Goal: Transaction & Acquisition: Purchase product/service

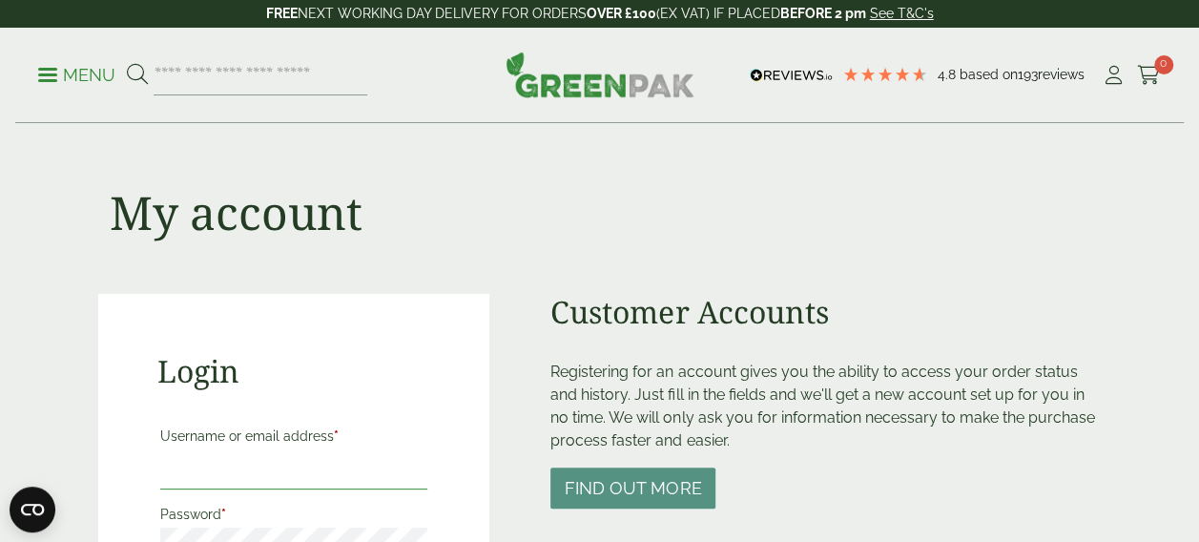
type input "**********"
click at [181, 76] on input "search" at bounding box center [261, 75] width 214 height 40
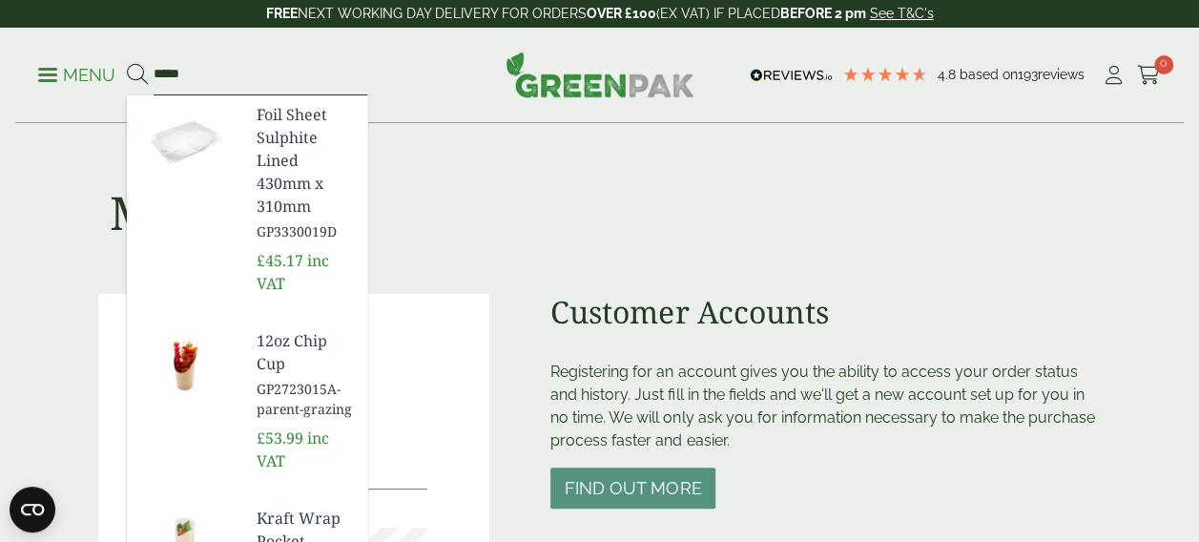
type input "****"
click at [127, 63] on button at bounding box center [137, 75] width 21 height 25
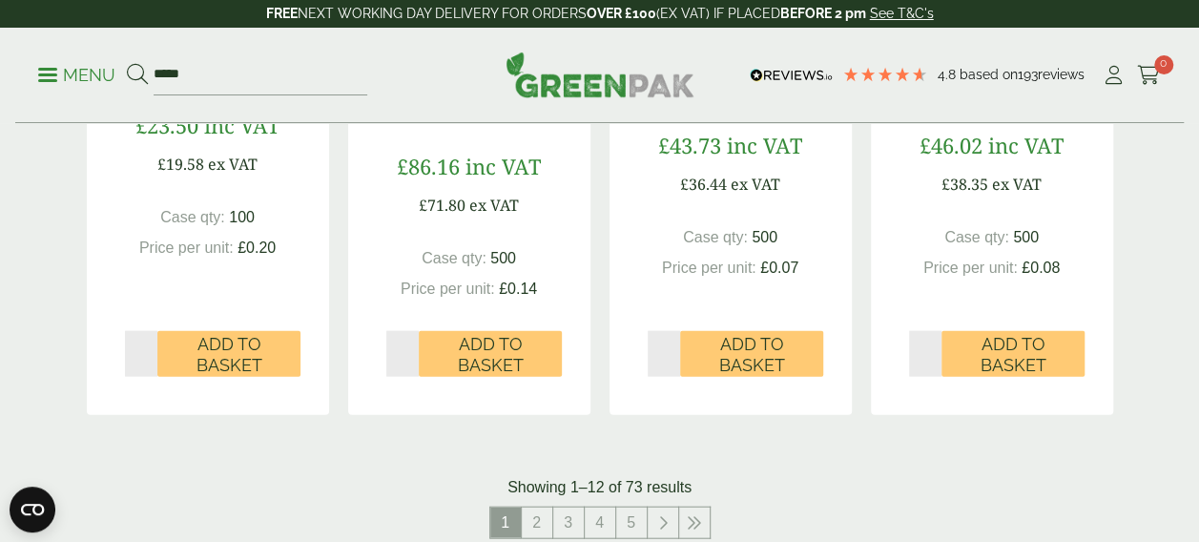
scroll to position [1942, 0]
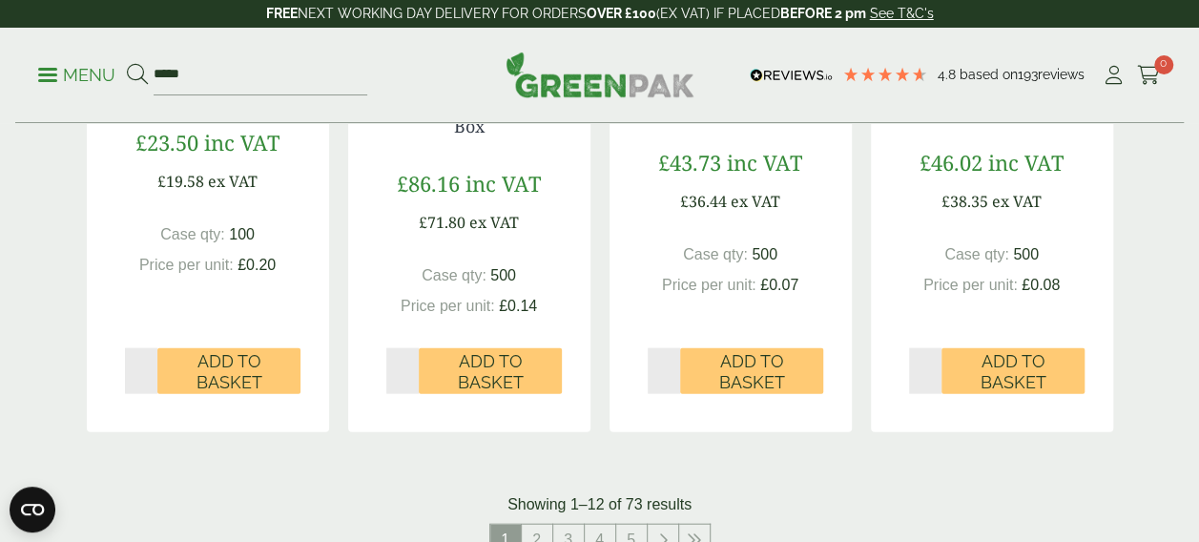
click at [543, 525] on link "2" at bounding box center [537, 540] width 31 height 31
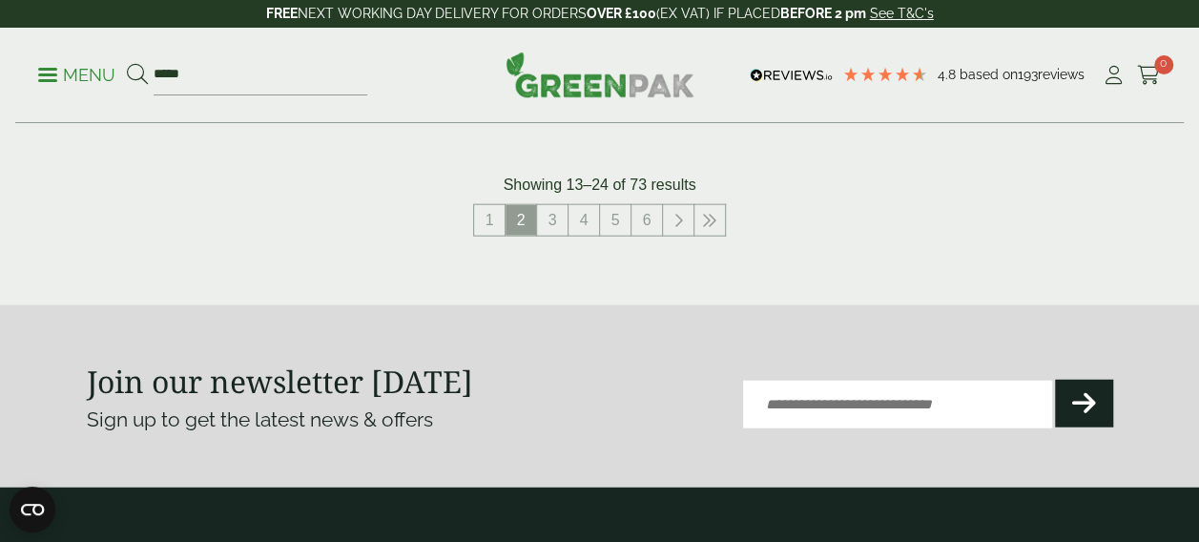
scroll to position [2176, 0]
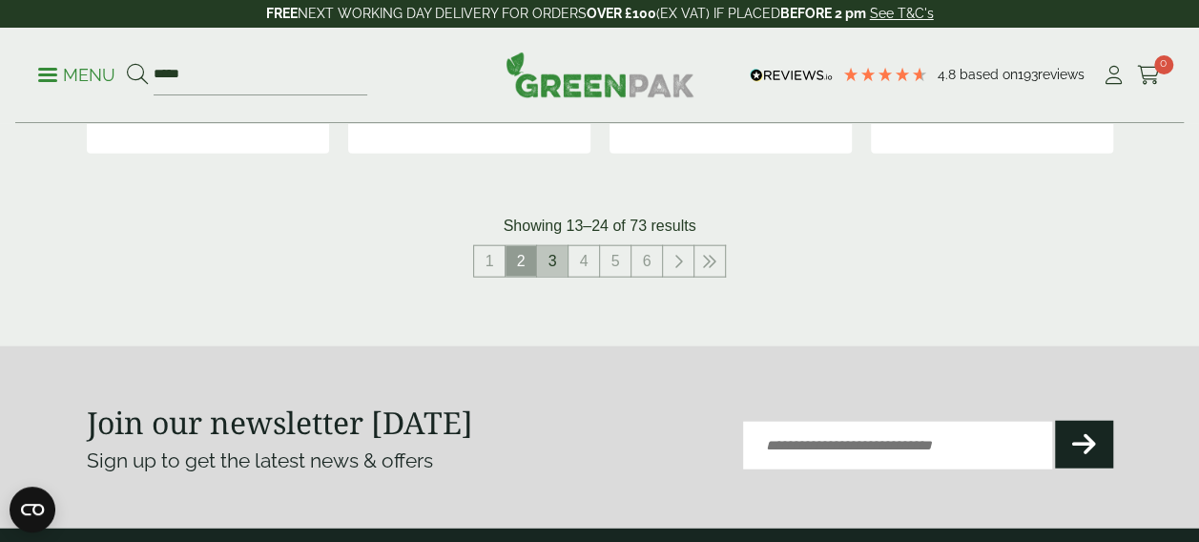
click at [549, 265] on link "3" at bounding box center [552, 261] width 31 height 31
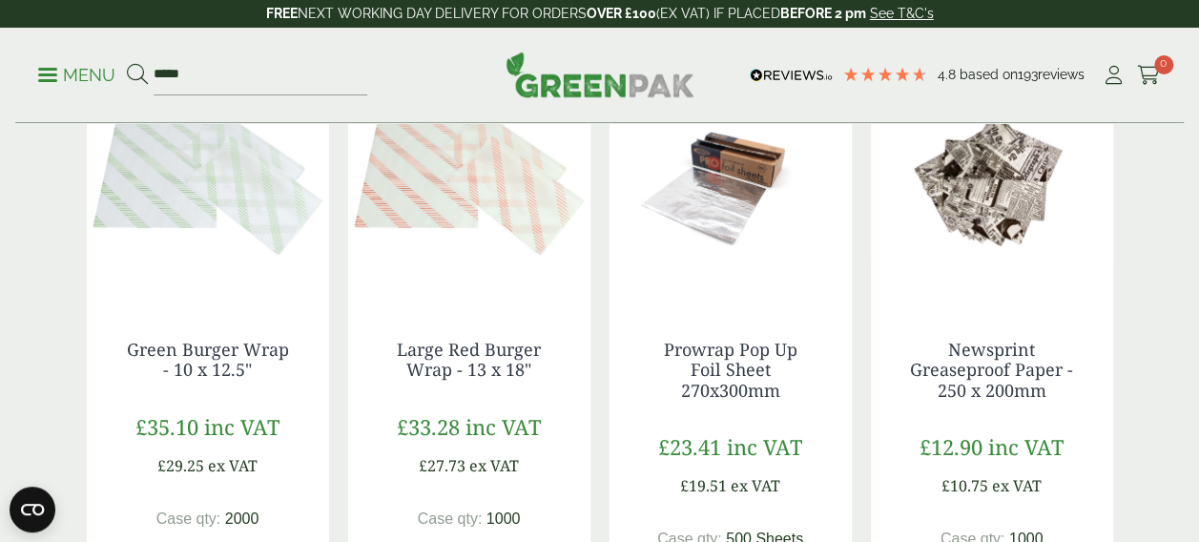
scroll to position [360, 0]
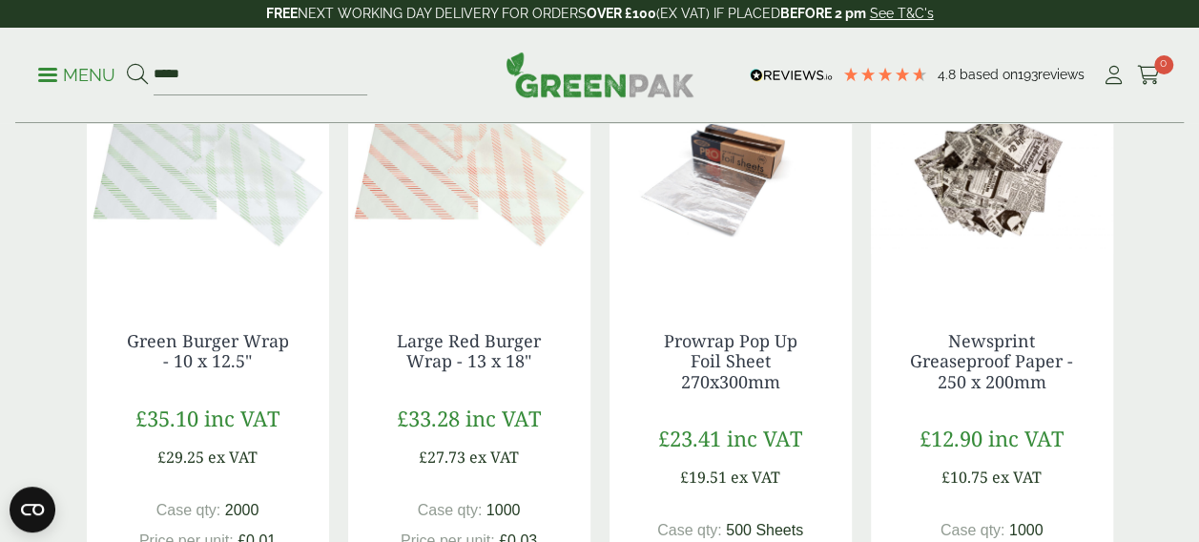
click at [185, 154] on img at bounding box center [208, 173] width 242 height 238
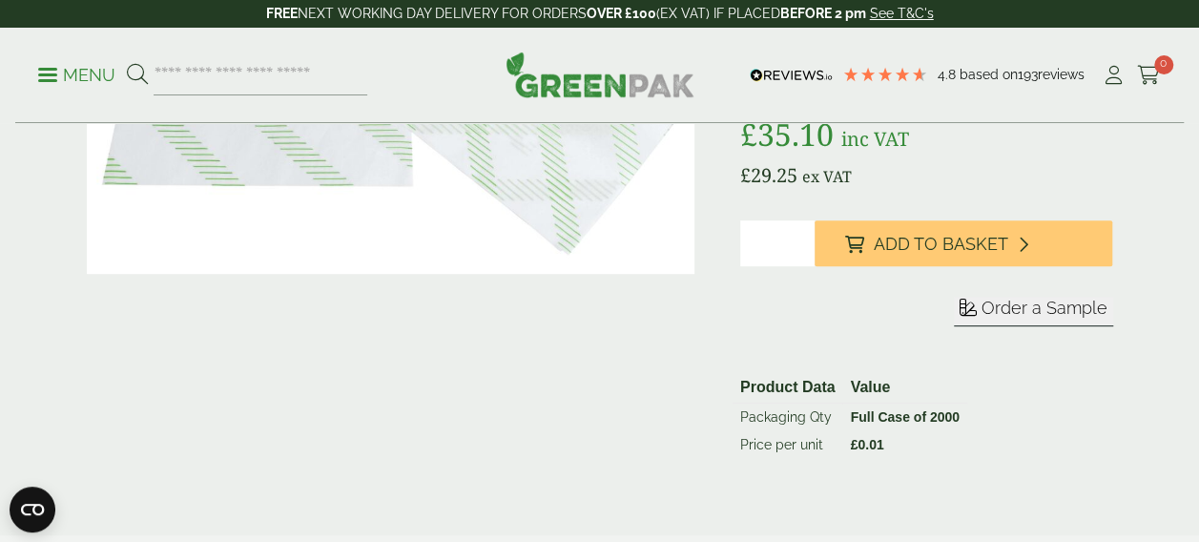
scroll to position [304, 0]
